Goal: Information Seeking & Learning: Learn about a topic

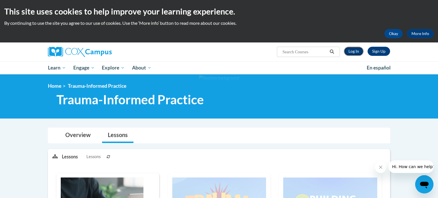
click at [360, 50] on link "Log In" at bounding box center [354, 51] width 20 height 9
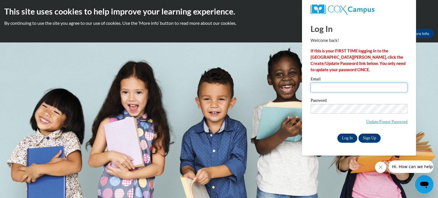
type input "mseabrid@asu.edu"
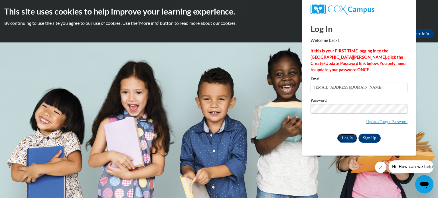
click at [351, 139] on input "Log In" at bounding box center [348, 138] width 20 height 9
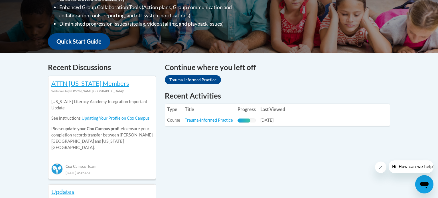
scroll to position [190, 0]
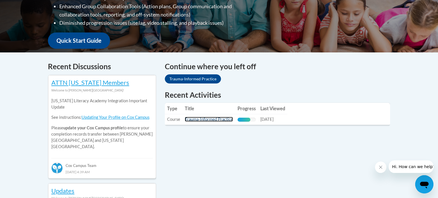
click at [220, 119] on link "Trauma-Informed Practice" at bounding box center [209, 119] width 48 height 5
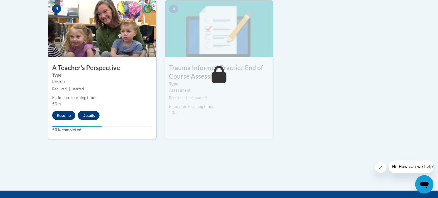
scroll to position [349, 0]
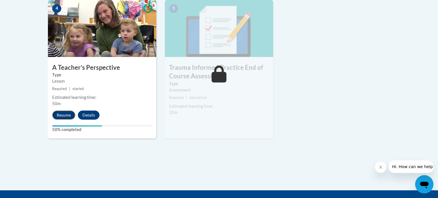
click at [64, 115] on button "Resume" at bounding box center [63, 115] width 23 height 9
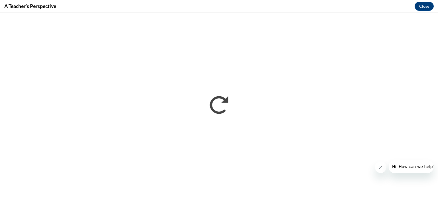
scroll to position [0, 0]
